Goal: Information Seeking & Learning: Learn about a topic

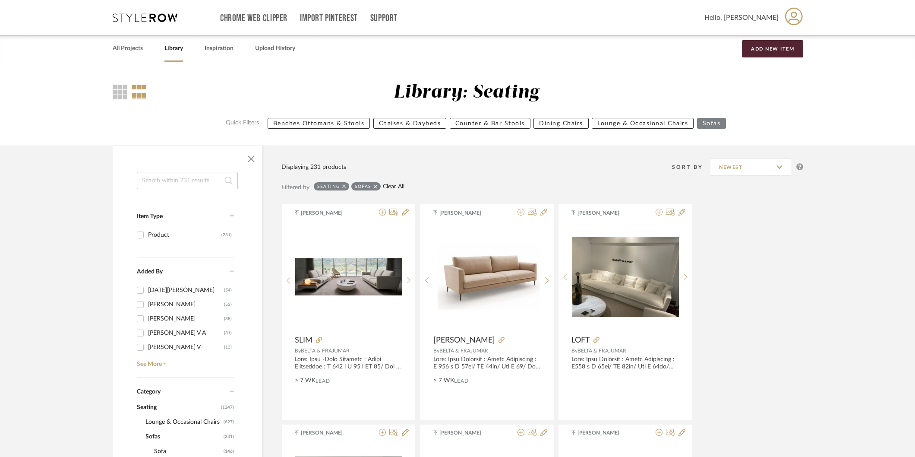
click at [394, 185] on link "Clear All" at bounding box center [394, 186] width 22 height 7
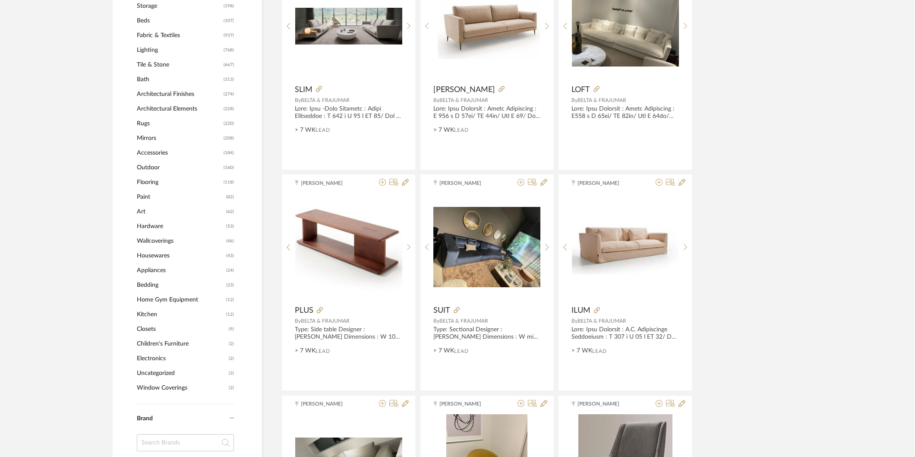
scroll to position [383, 0]
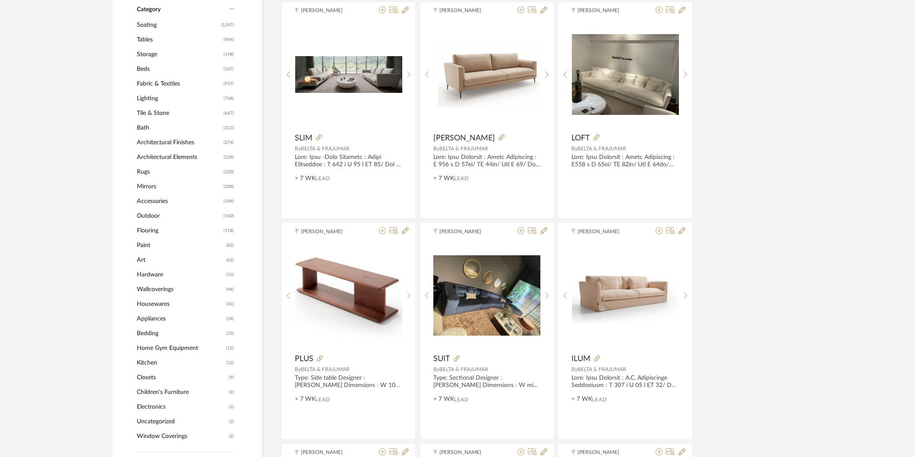
click at [169, 36] on span "Tables" at bounding box center [179, 39] width 85 height 15
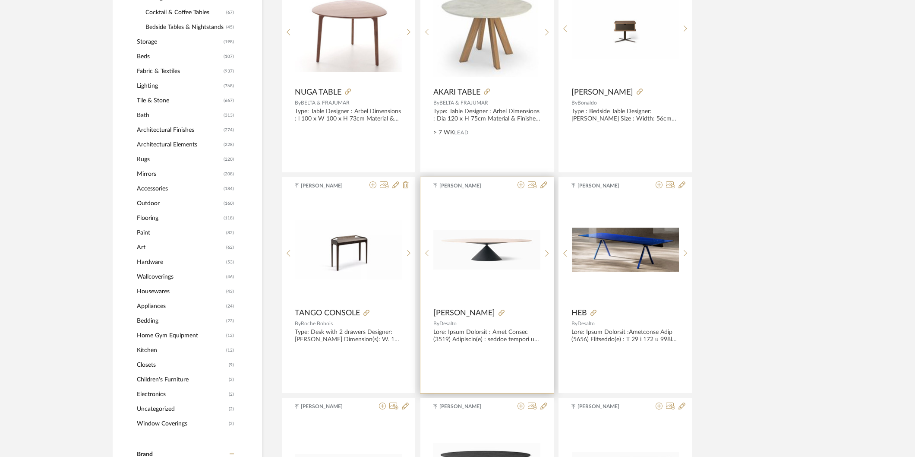
scroll to position [574, 0]
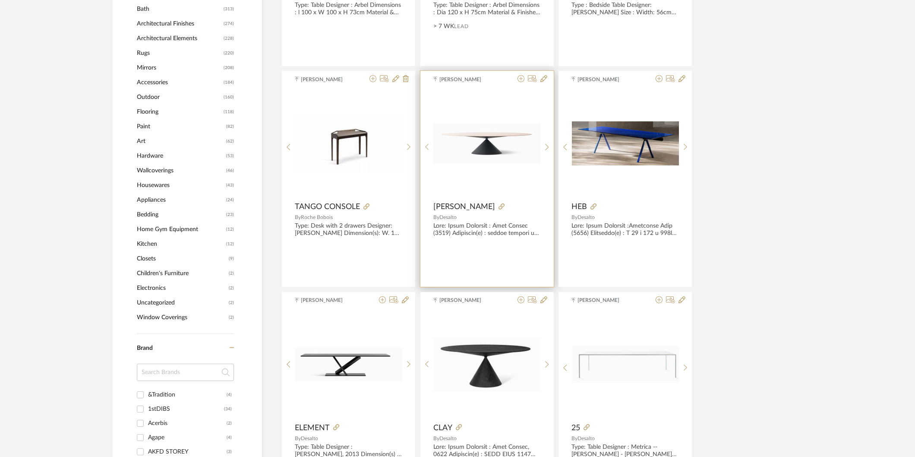
click at [467, 157] on img "0" at bounding box center [487, 142] width 107 height 39
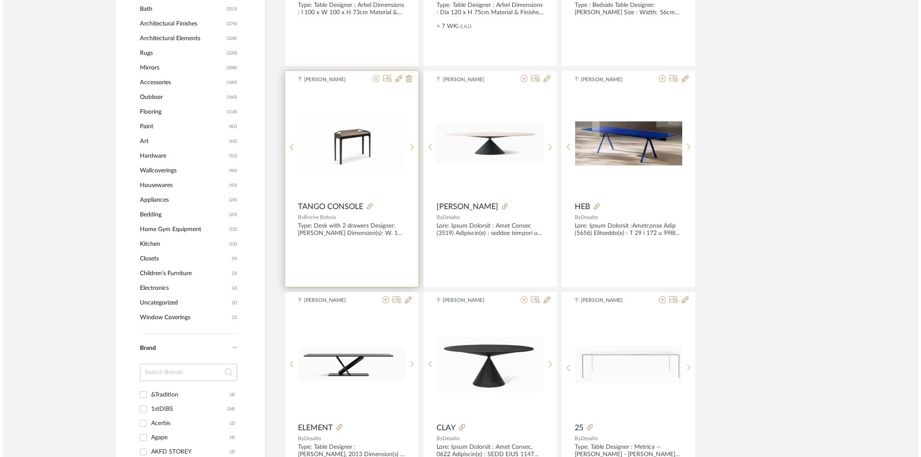
scroll to position [0, 0]
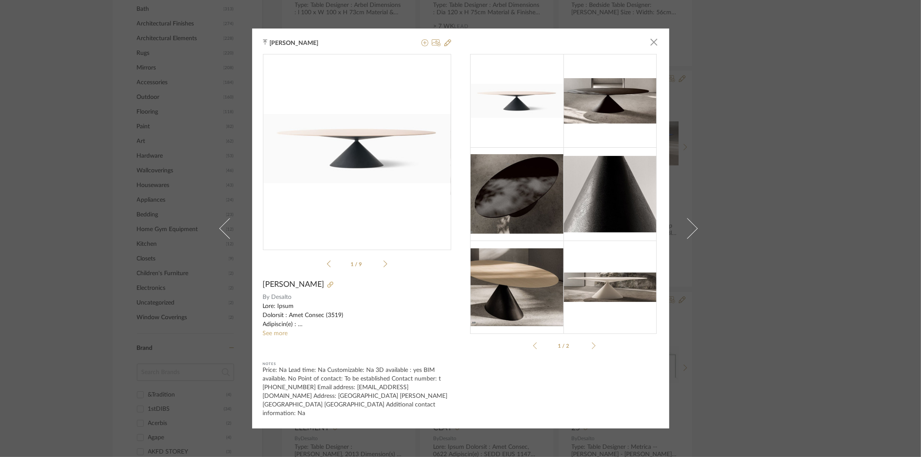
drag, startPoint x: 822, startPoint y: 316, endPoint x: 793, endPoint y: 306, distance: 31.0
click at [822, 316] on div "[PERSON_NAME] × Desalto_..._Clay(3).pdf Maxi_Clay.pdf Desalto_..._Clay(3).pdf 1…" at bounding box center [460, 228] width 921 height 457
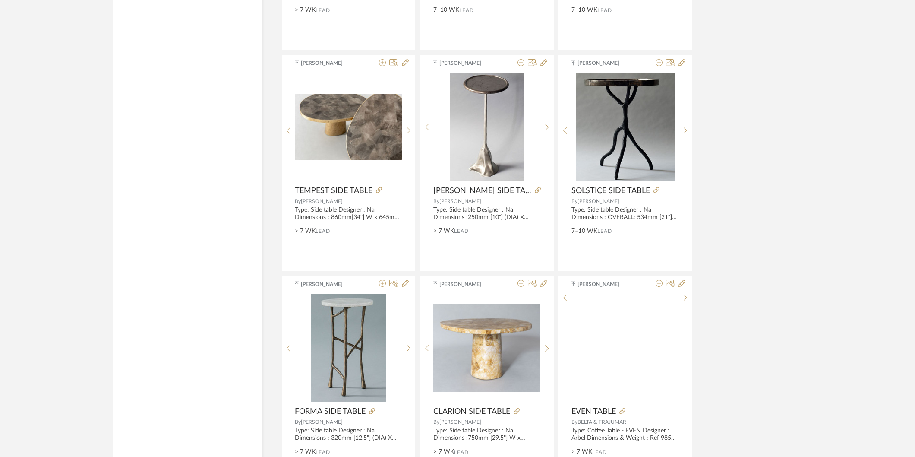
scroll to position [2485, 0]
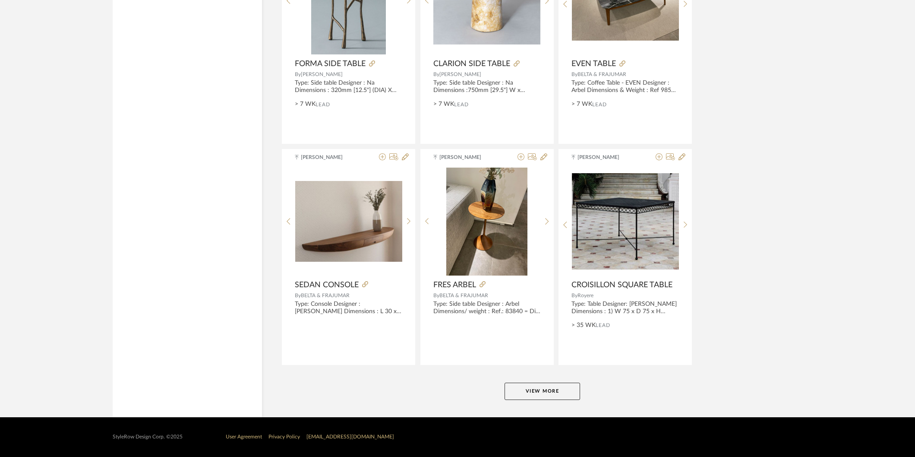
click at [530, 389] on button "View More" at bounding box center [543, 391] width 76 height 17
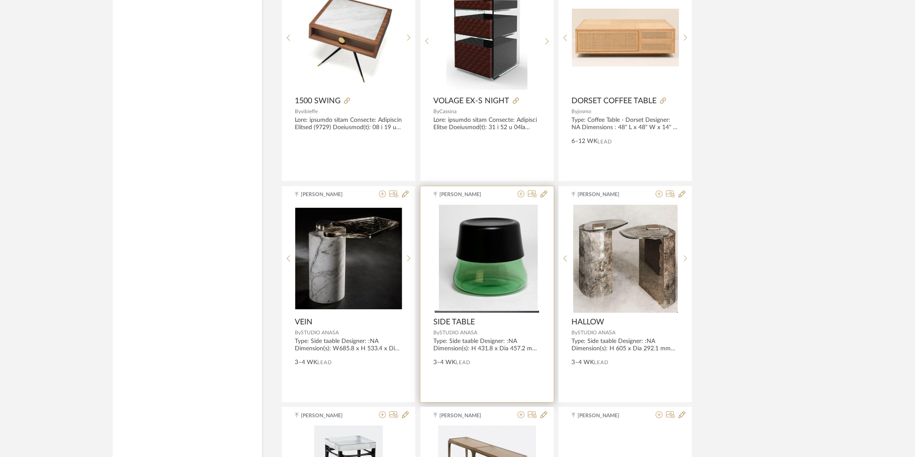
scroll to position [3924, 0]
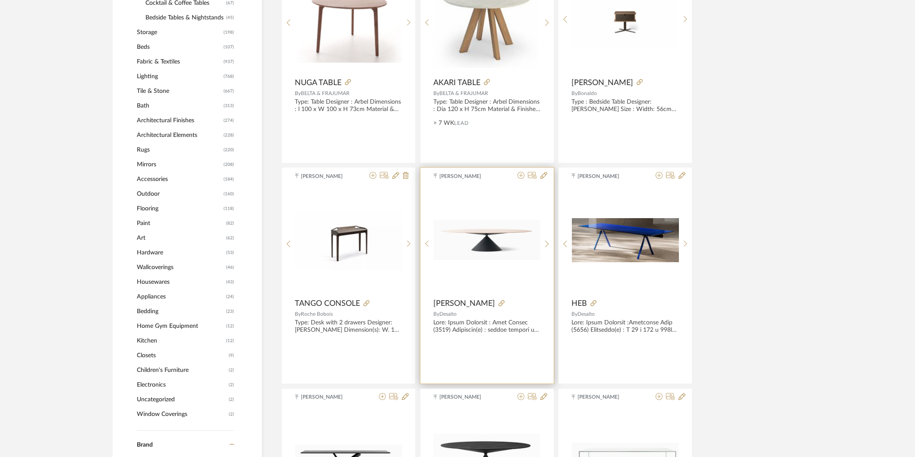
scroll to position [480, 0]
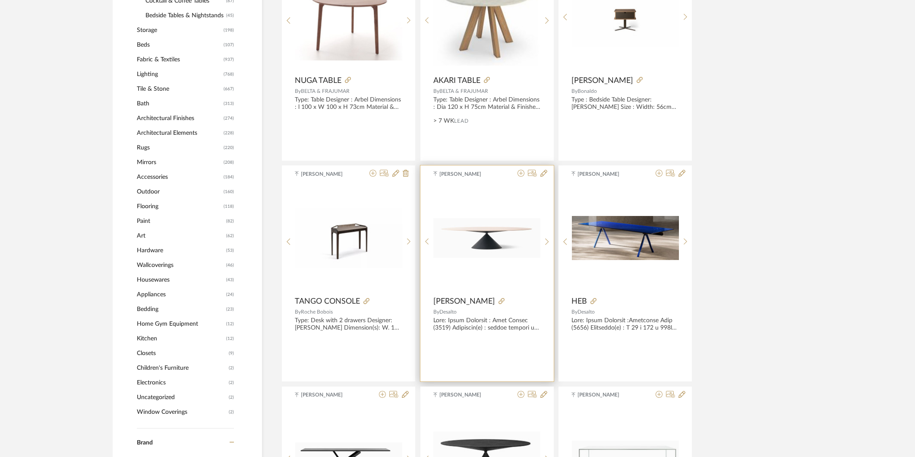
click at [507, 229] on img "0" at bounding box center [487, 237] width 107 height 39
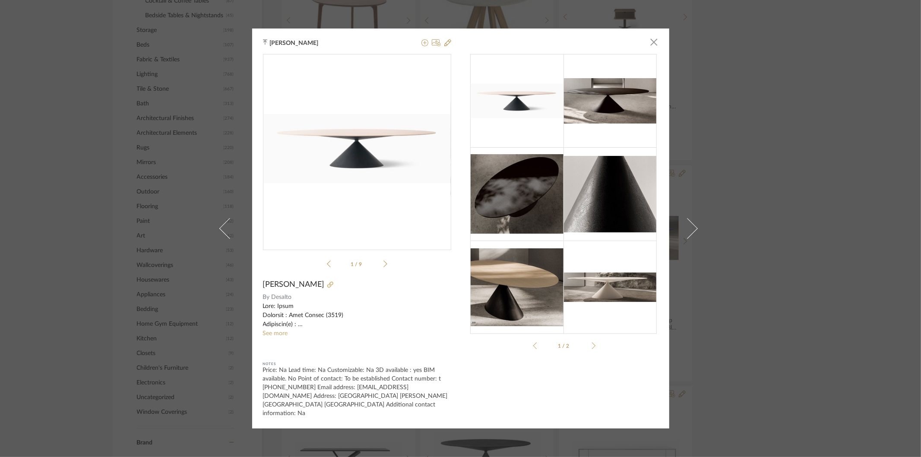
click at [367, 203] on div "0" at bounding box center [357, 148] width 188 height 188
click at [327, 288] on icon at bounding box center [330, 285] width 6 height 6
click at [281, 335] on link "See more" at bounding box center [275, 333] width 25 height 6
